Goal: Find specific page/section: Find specific page/section

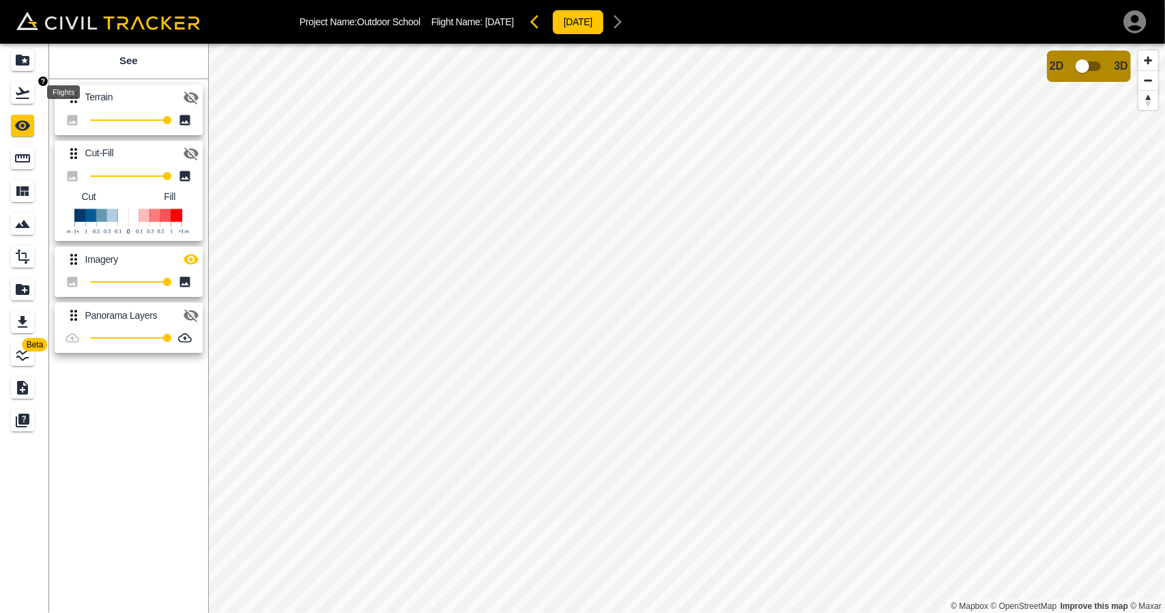
drag, startPoint x: 21, startPoint y: 85, endPoint x: 23, endPoint y: 66, distance: 19.9
click at [21, 85] on icon "Flights" at bounding box center [22, 93] width 16 height 16
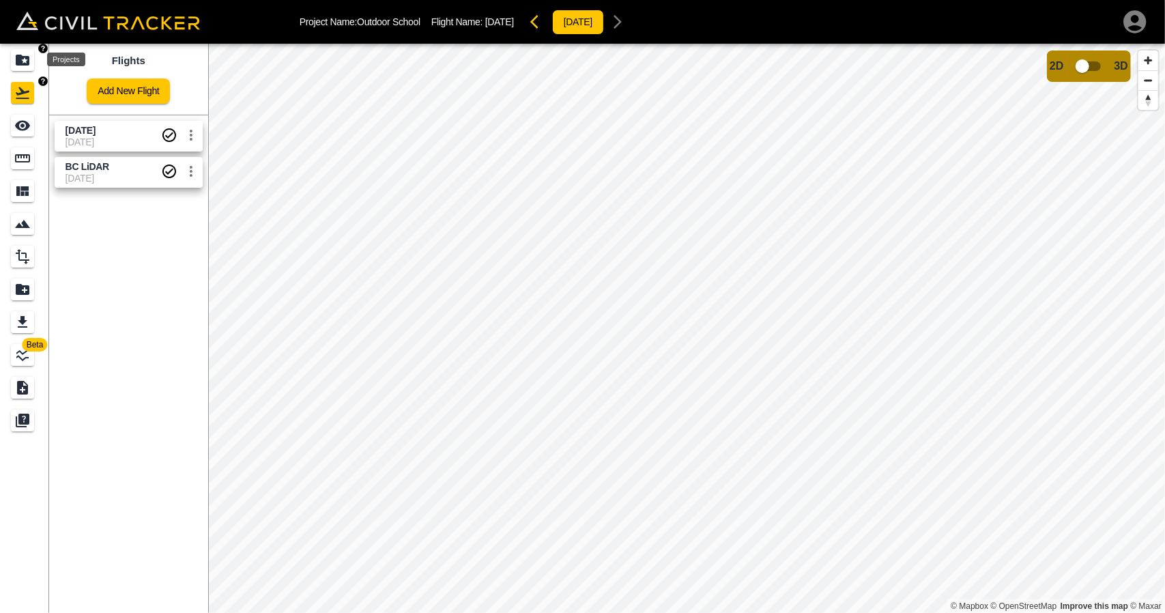
click at [23, 66] on icon "Projects" at bounding box center [22, 60] width 16 height 16
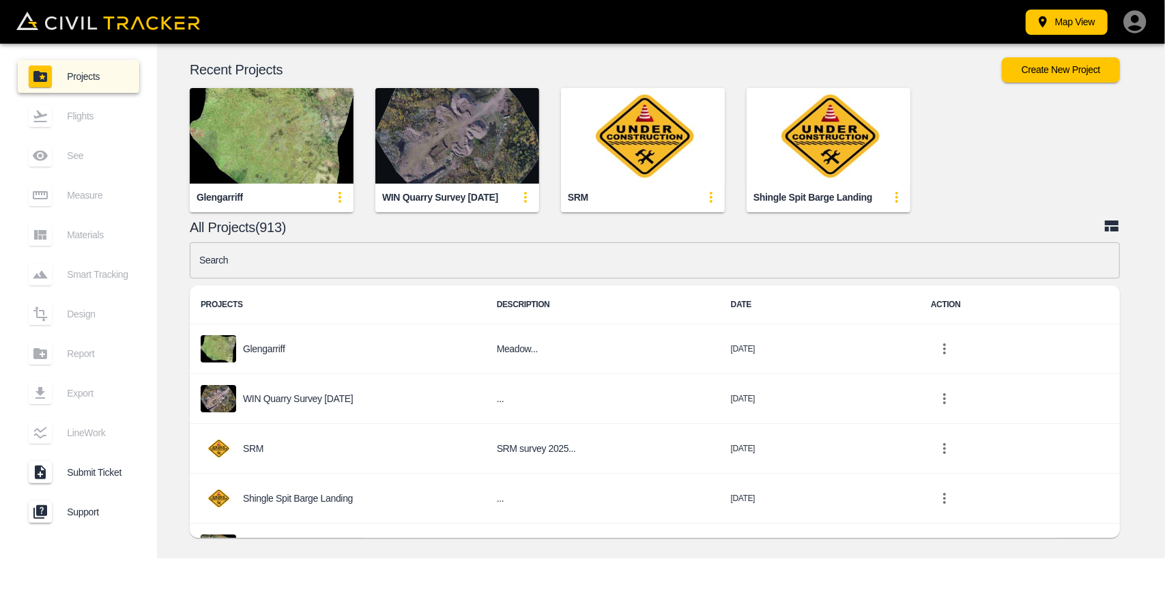
click at [465, 174] on img "button" at bounding box center [457, 136] width 164 height 96
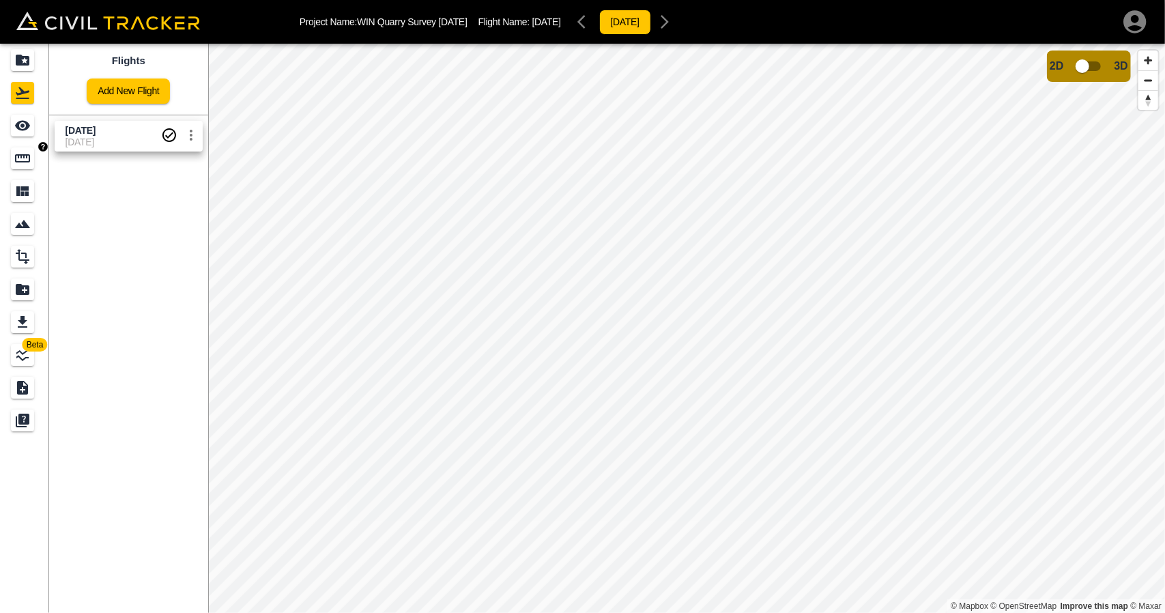
click at [27, 149] on div "Measure" at bounding box center [22, 158] width 23 height 22
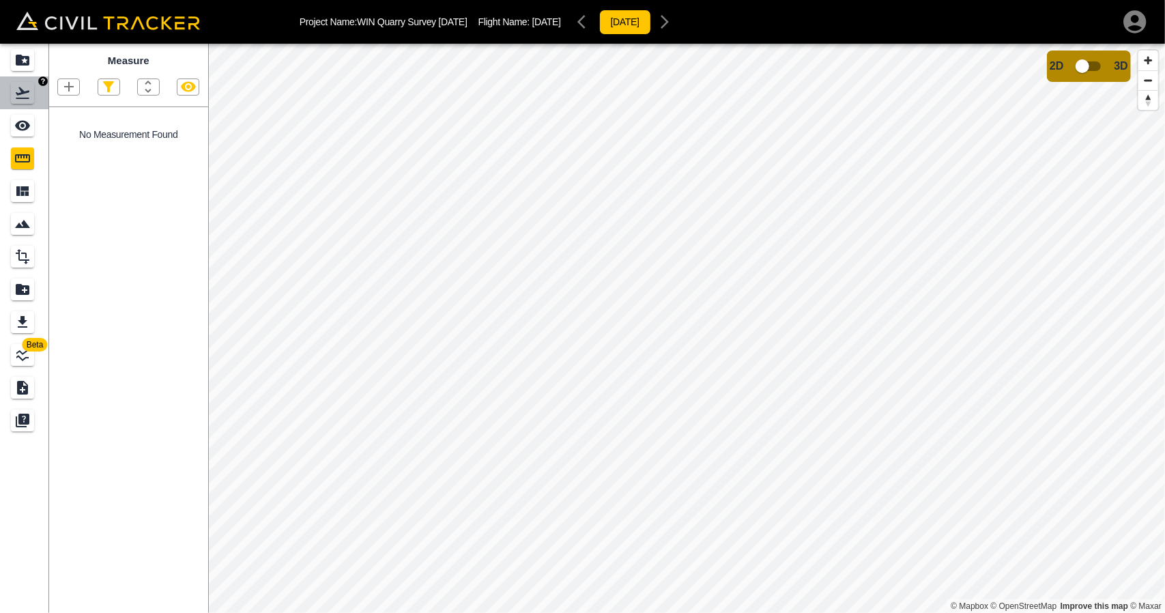
click at [24, 80] on link at bounding box center [24, 92] width 49 height 33
click at [20, 58] on icon "Projects" at bounding box center [23, 60] width 14 height 11
